Goal: Task Accomplishment & Management: Manage account settings

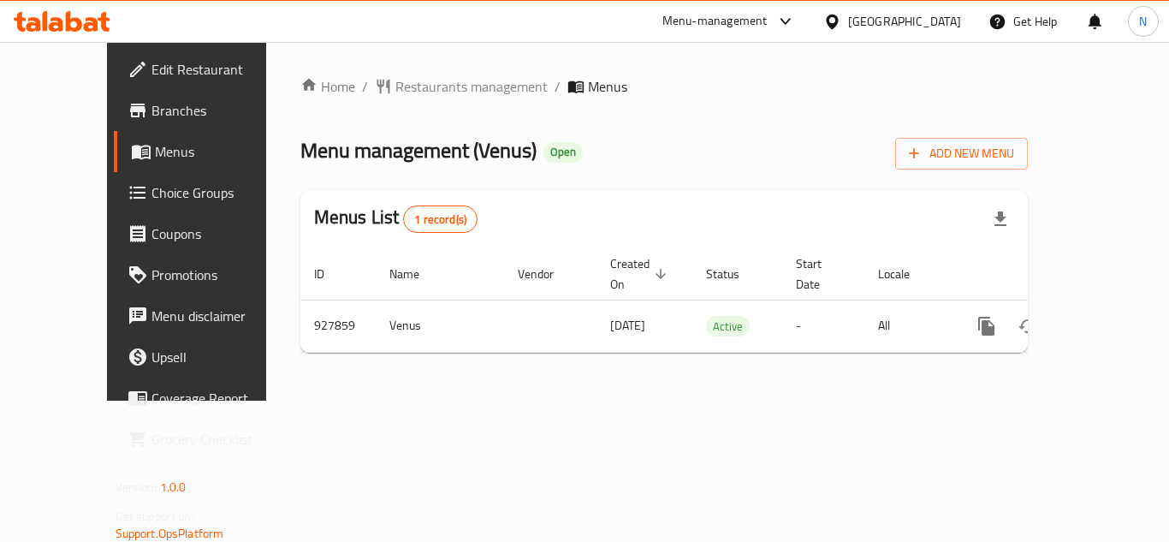
click at [151, 74] on span "Edit Restaurant" at bounding box center [219, 69] width 137 height 21
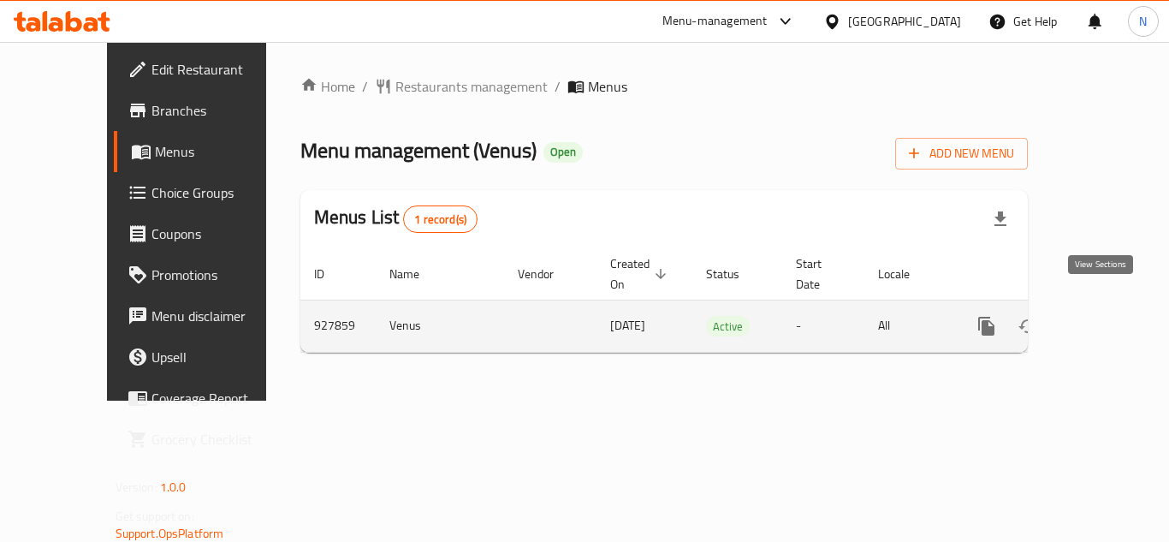
click at [1108, 316] on icon "enhanced table" at bounding box center [1109, 326] width 21 height 21
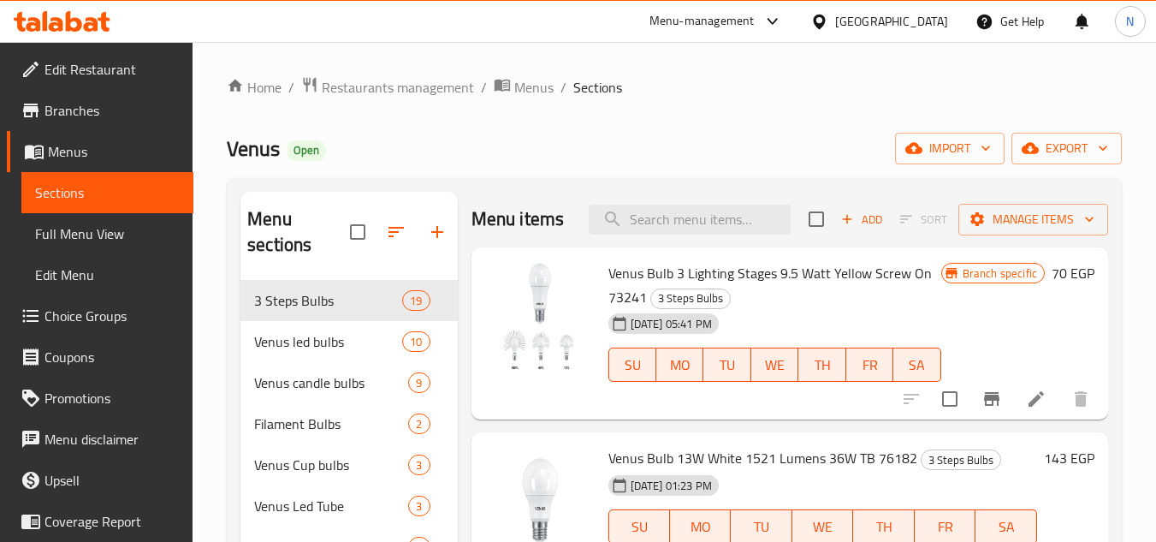
click at [99, 223] on span "Full Menu View" at bounding box center [107, 233] width 145 height 21
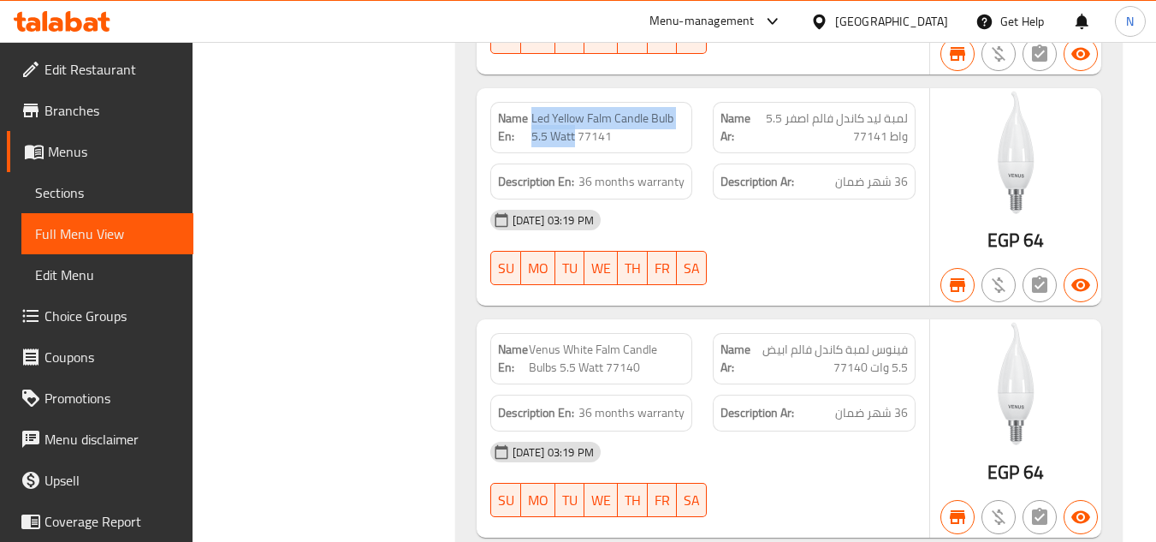
scroll to position [8648, 0]
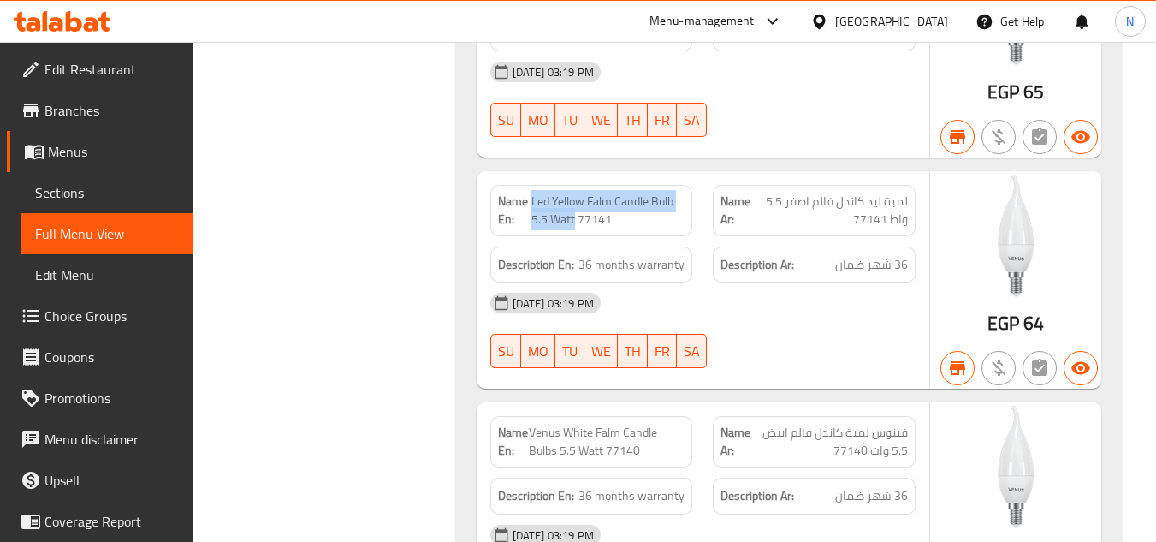
click at [99, 73] on span "Edit Restaurant" at bounding box center [111, 69] width 135 height 21
